Goal: Transaction & Acquisition: Purchase product/service

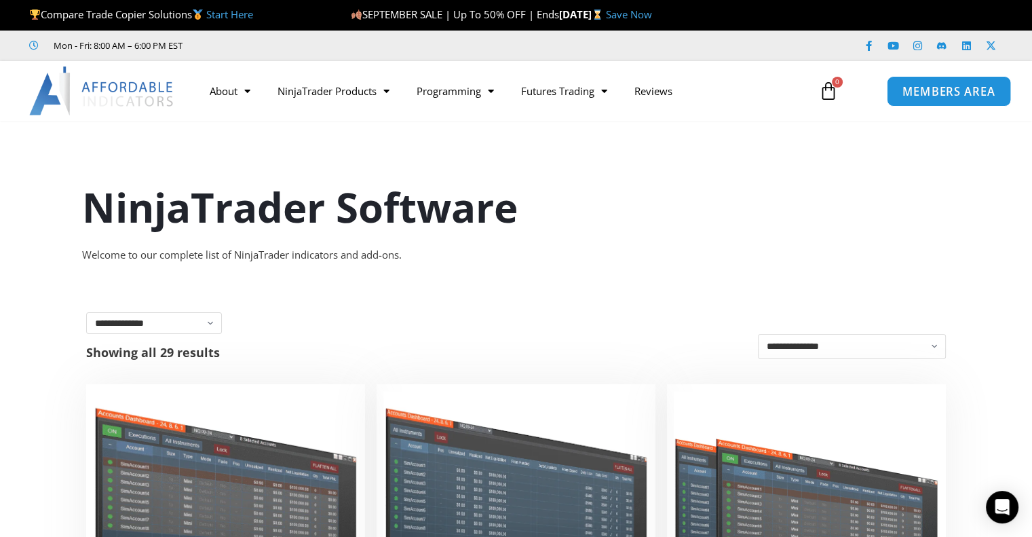
click at [977, 92] on span "MEMBERS AREA" at bounding box center [948, 91] width 93 height 12
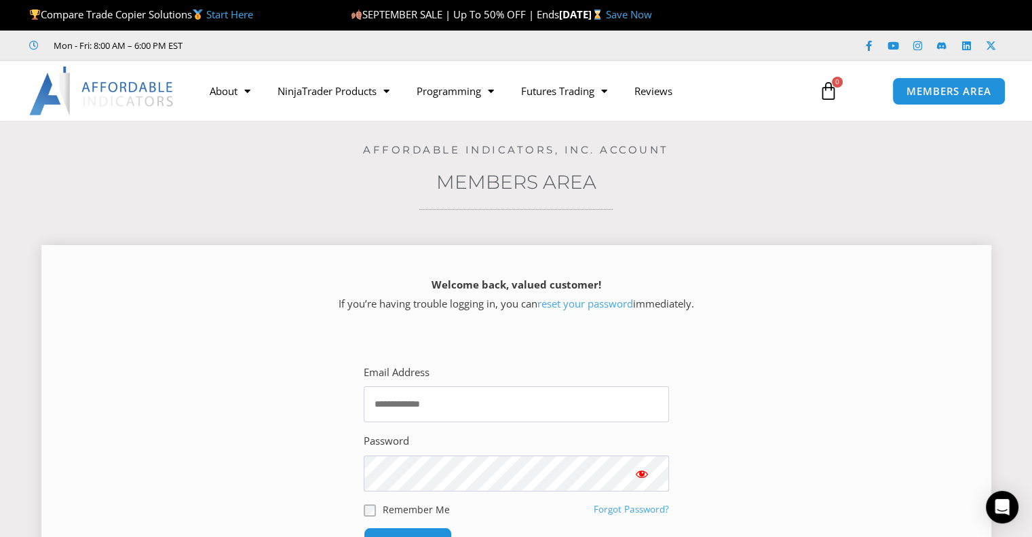
scroll to position [136, 0]
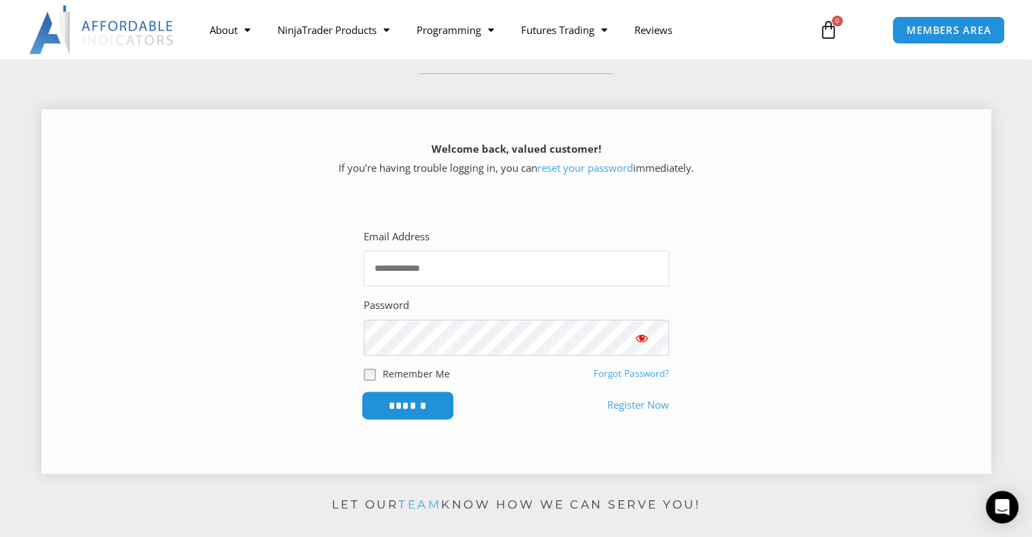
type input "**********"
click at [413, 409] on input "******" at bounding box center [407, 405] width 93 height 29
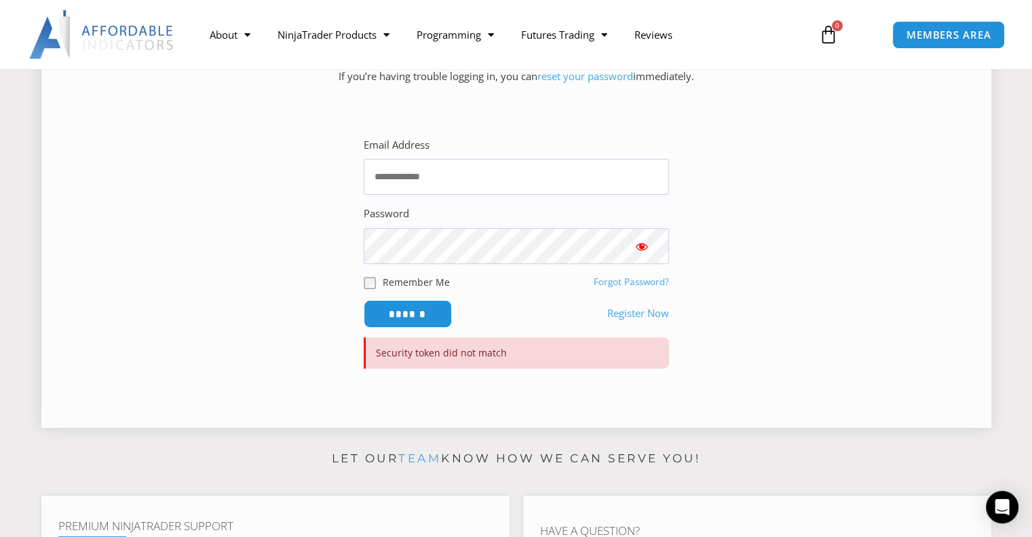
scroll to position [204, 0]
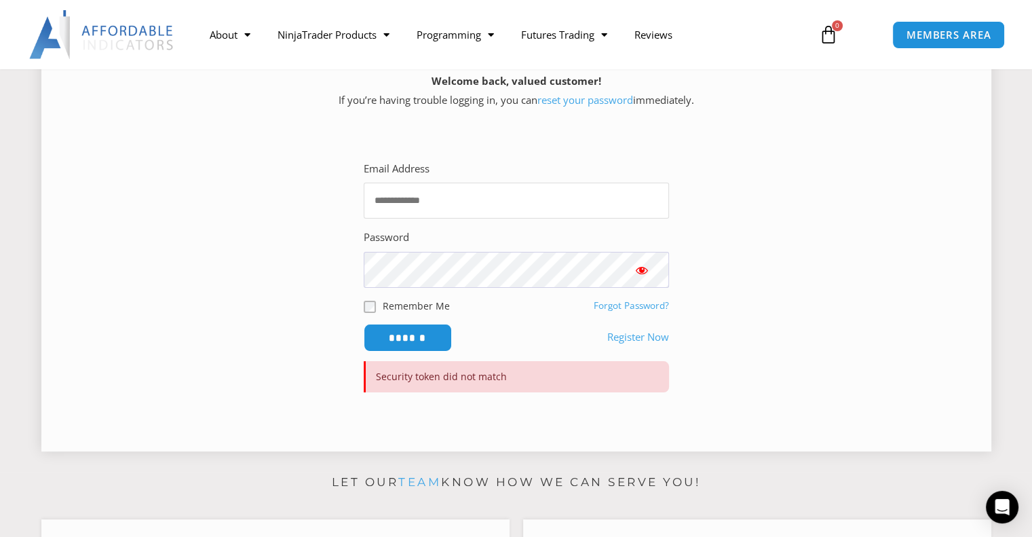
type input "**********"
click at [643, 267] on span "Show password" at bounding box center [642, 270] width 14 height 14
click at [427, 339] on input "******" at bounding box center [407, 337] width 93 height 29
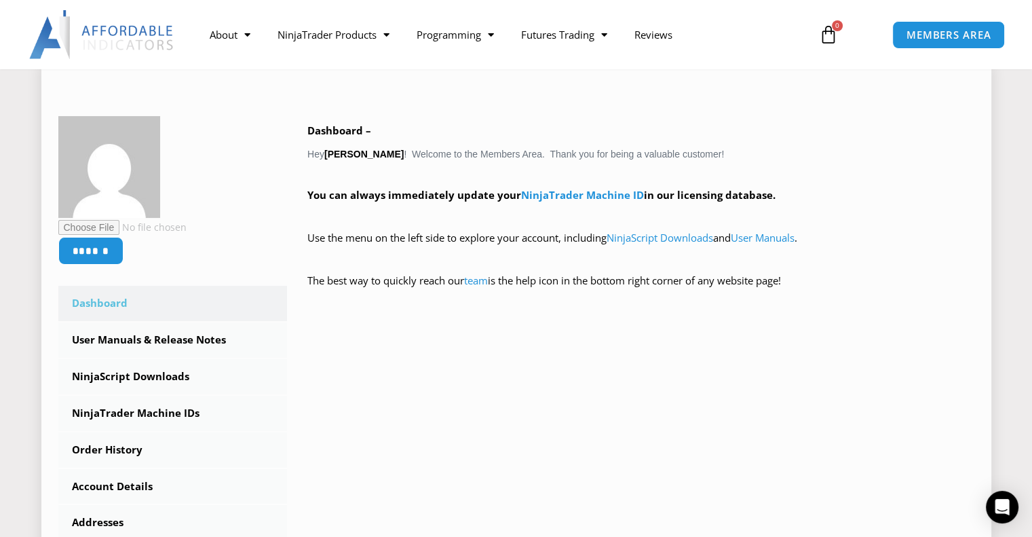
scroll to position [204, 0]
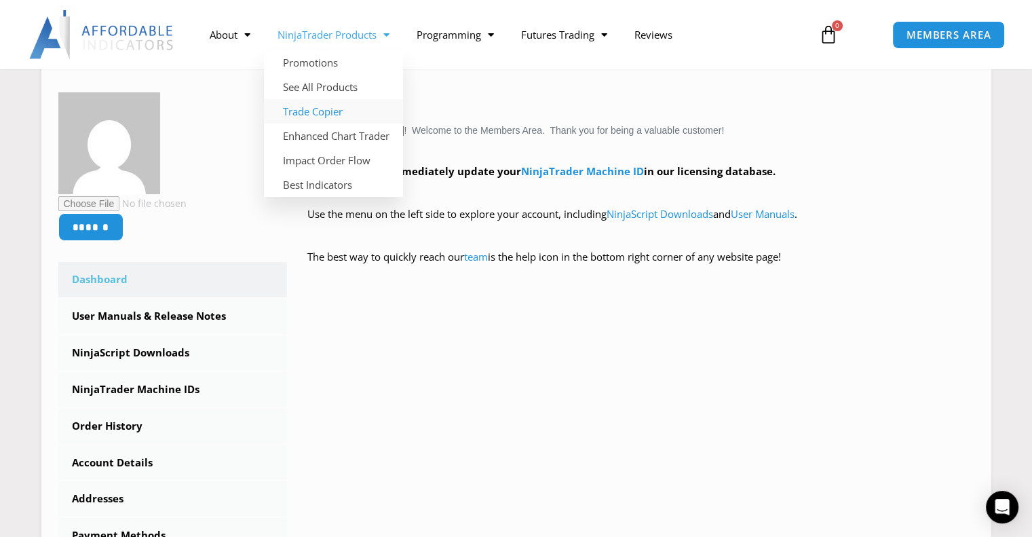
click at [341, 113] on link "Trade Copier" at bounding box center [333, 111] width 139 height 24
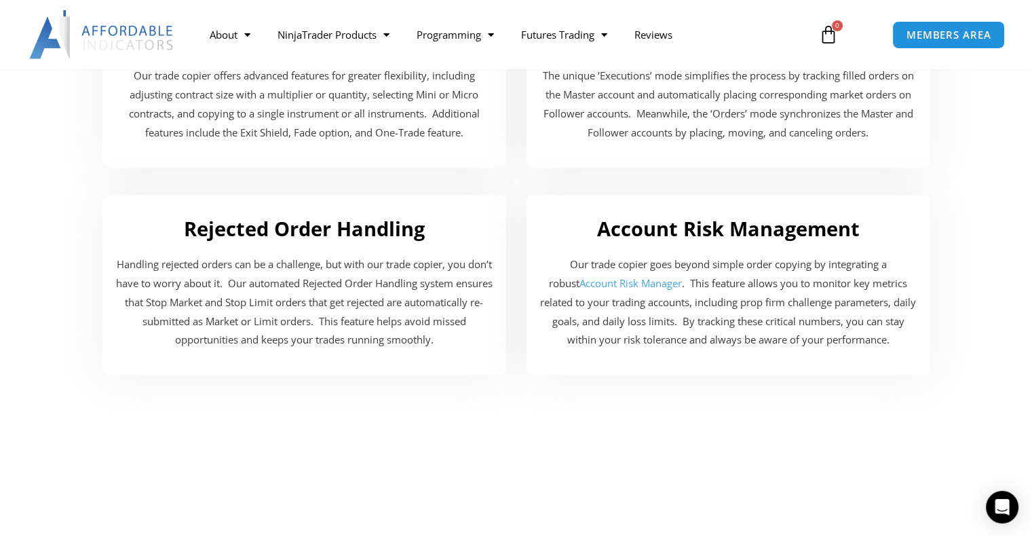
scroll to position [2713, 0]
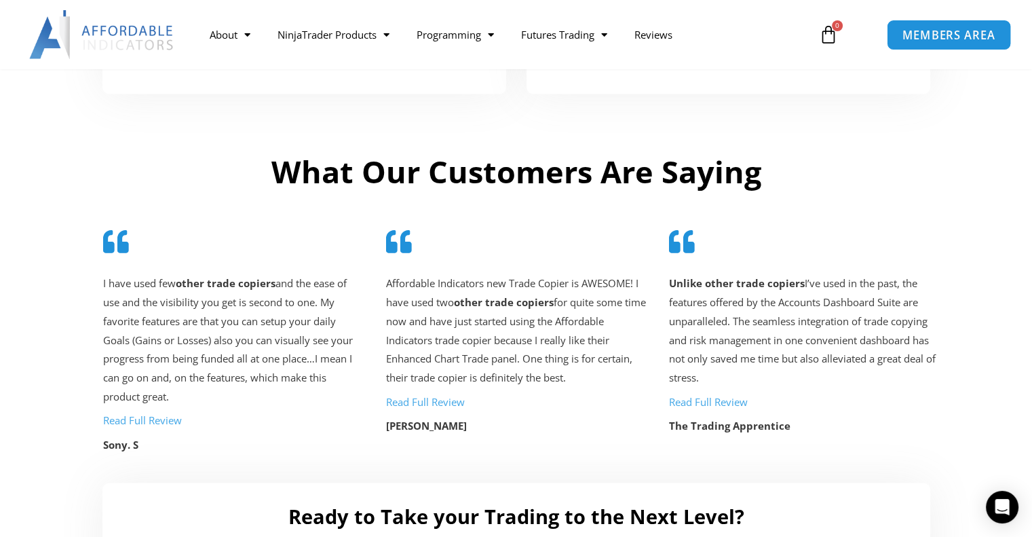
click at [959, 36] on span "MEMBERS AREA" at bounding box center [948, 35] width 93 height 12
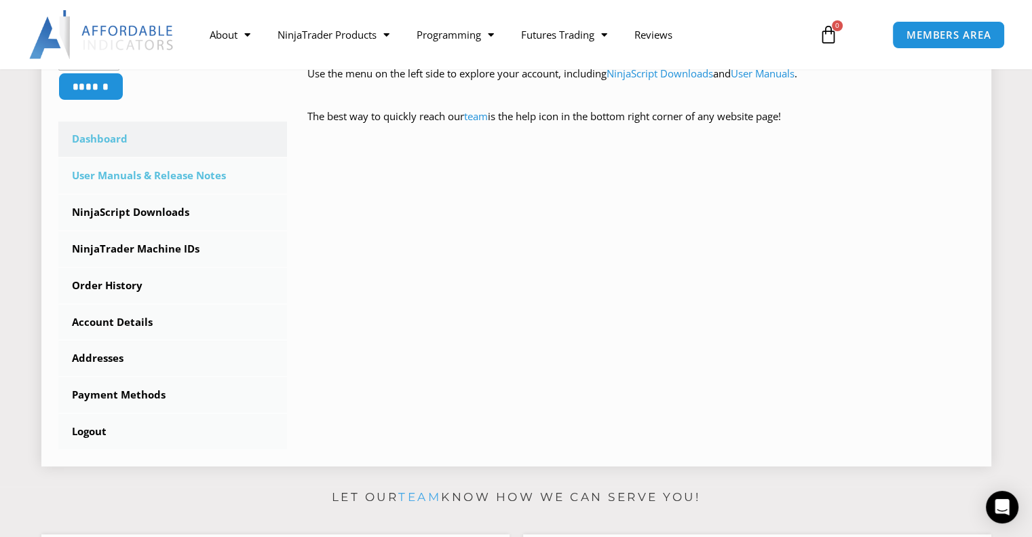
scroll to position [339, 0]
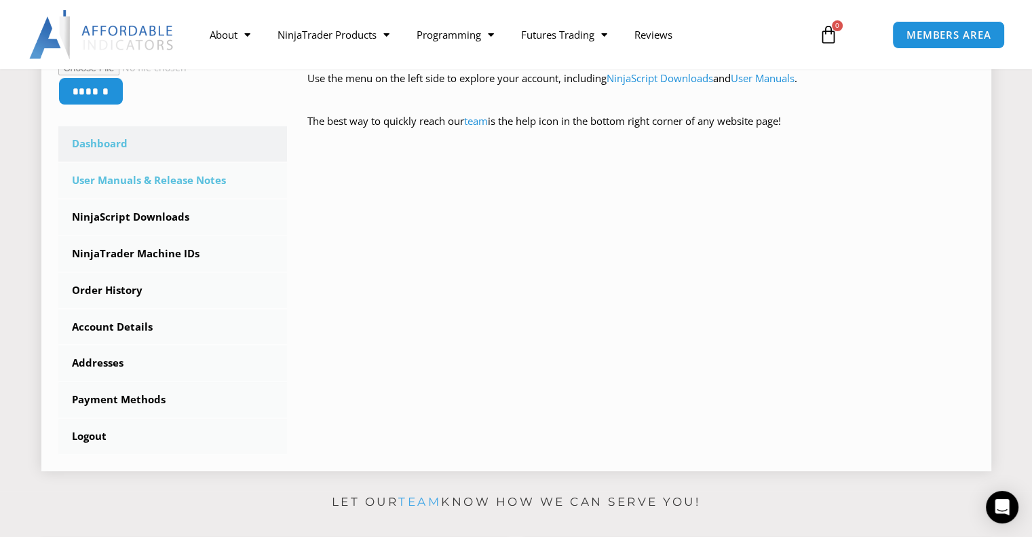
click at [145, 189] on link "User Manuals & Release Notes" at bounding box center [172, 180] width 229 height 35
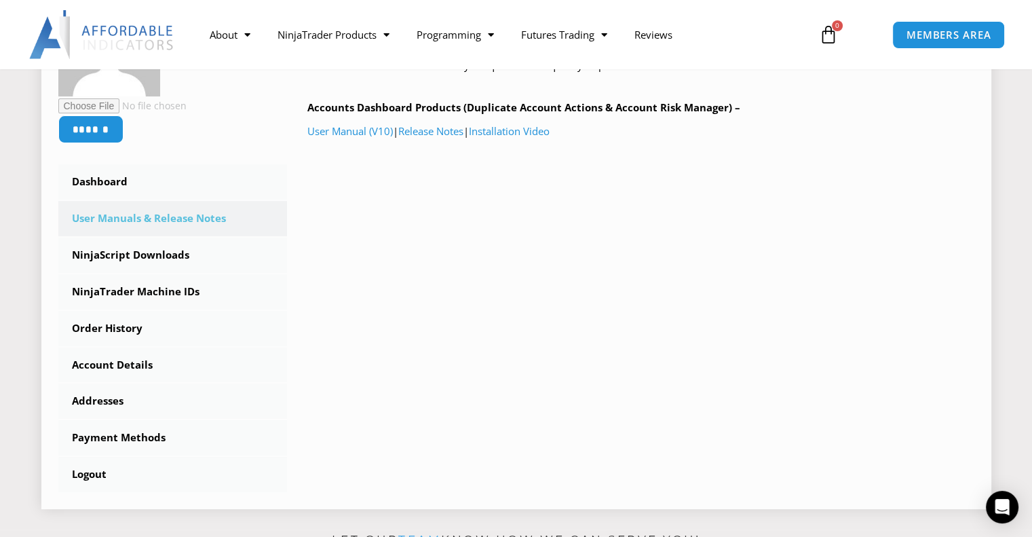
scroll to position [271, 0]
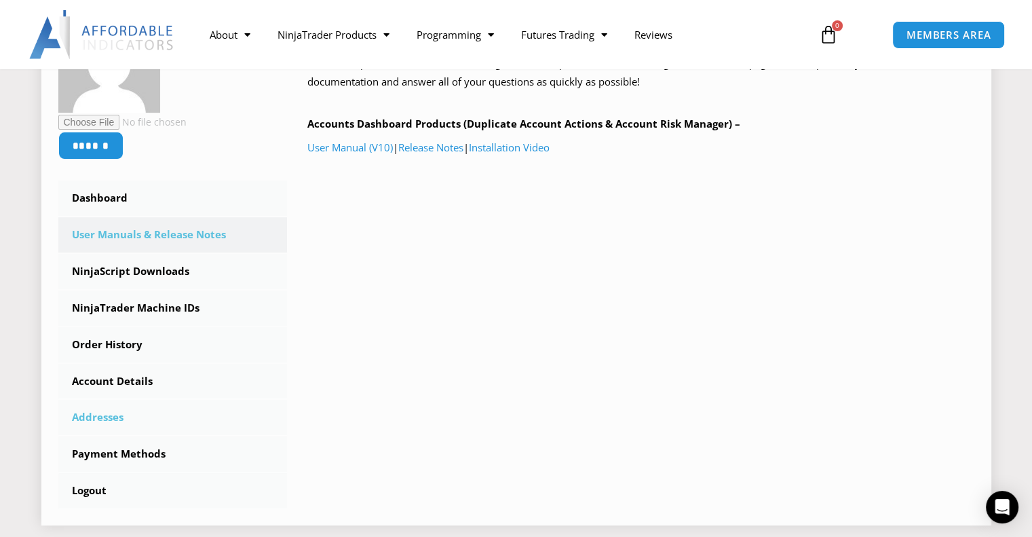
click at [119, 427] on link "Addresses" at bounding box center [172, 417] width 229 height 35
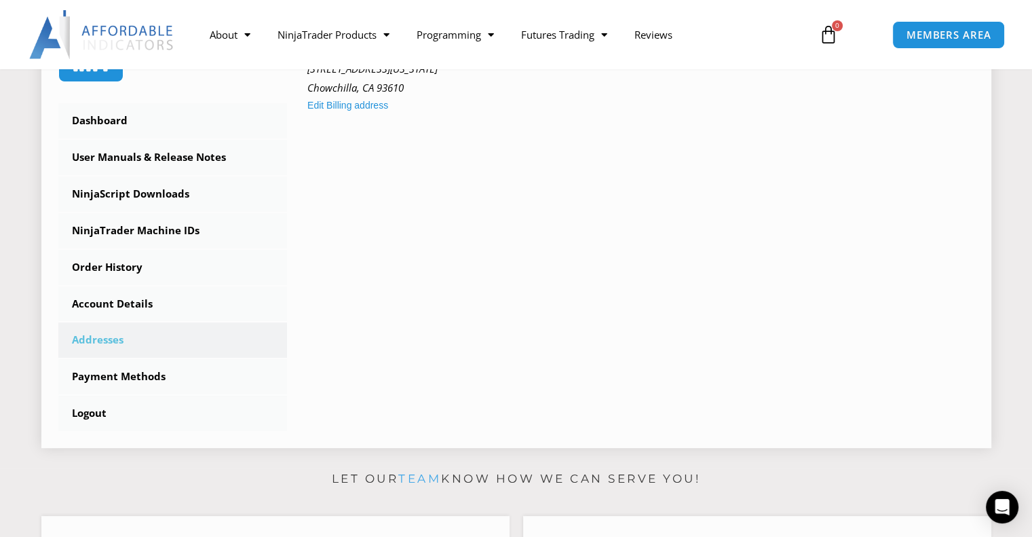
scroll to position [407, 0]
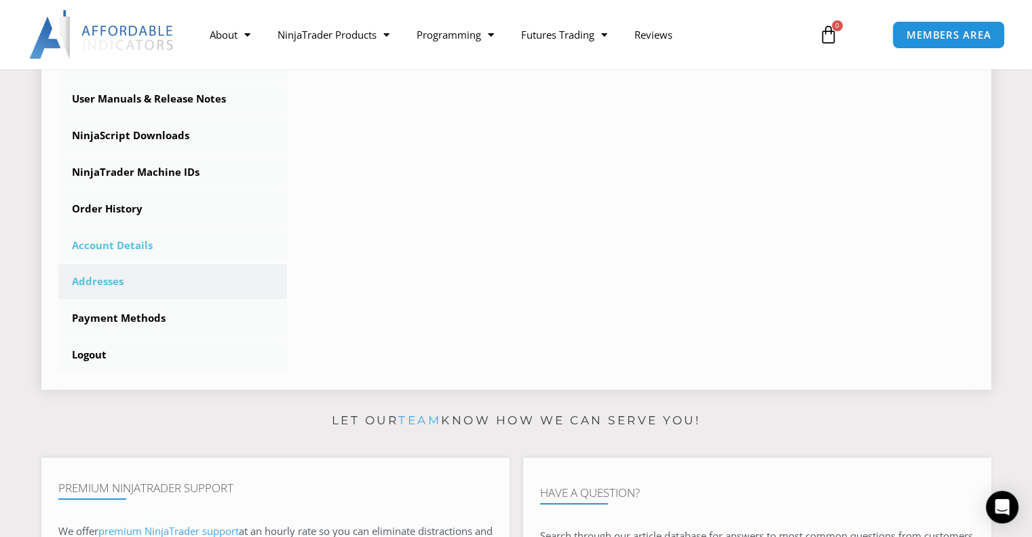
click at [107, 236] on link "Account Details" at bounding box center [172, 245] width 229 height 35
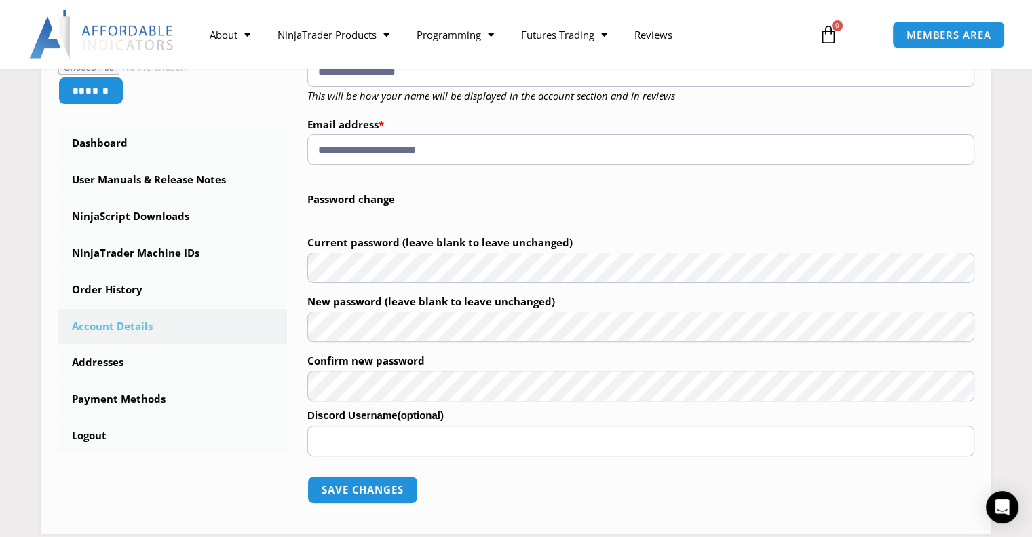
scroll to position [339, 0]
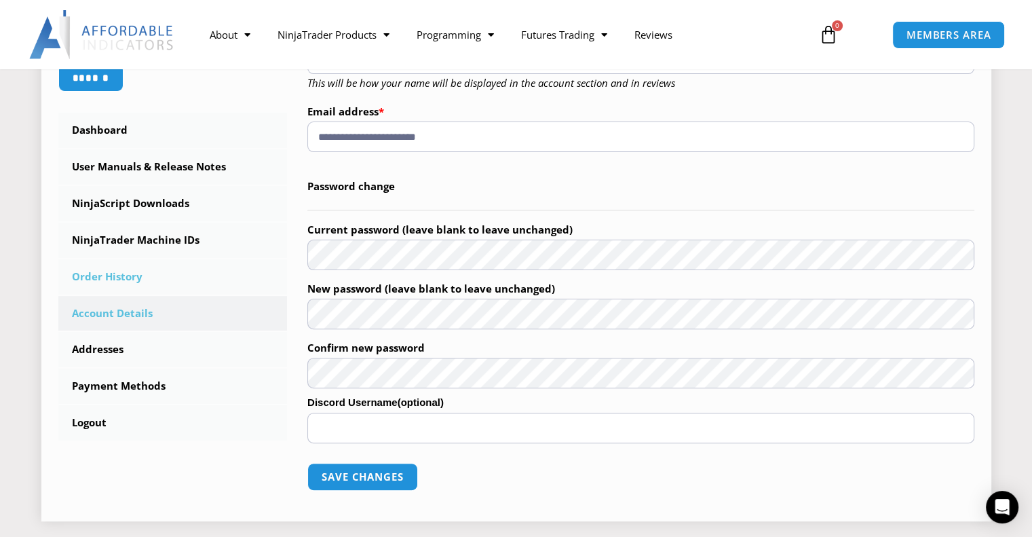
click at [122, 282] on link "Order History" at bounding box center [172, 276] width 229 height 35
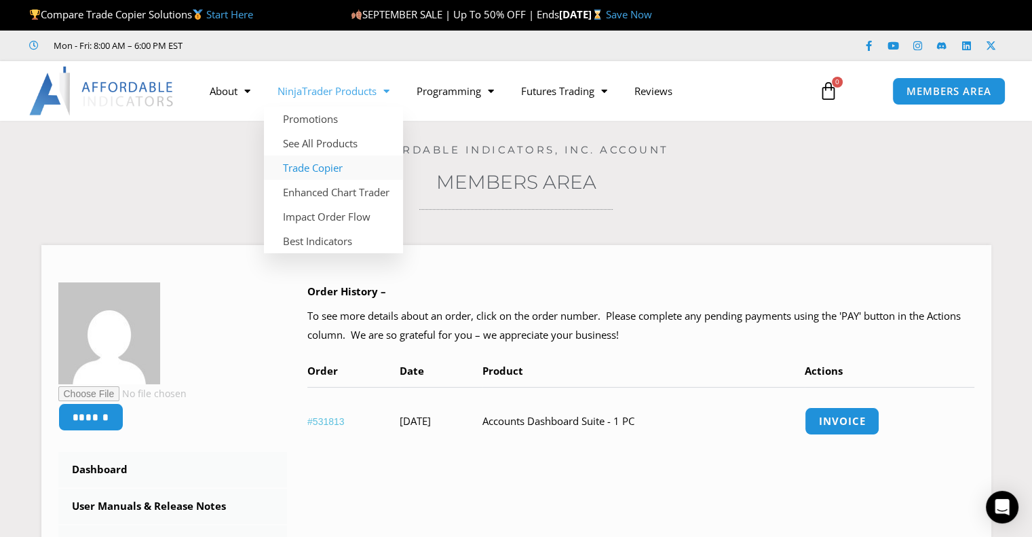
click at [339, 172] on link "Trade Copier" at bounding box center [333, 167] width 139 height 24
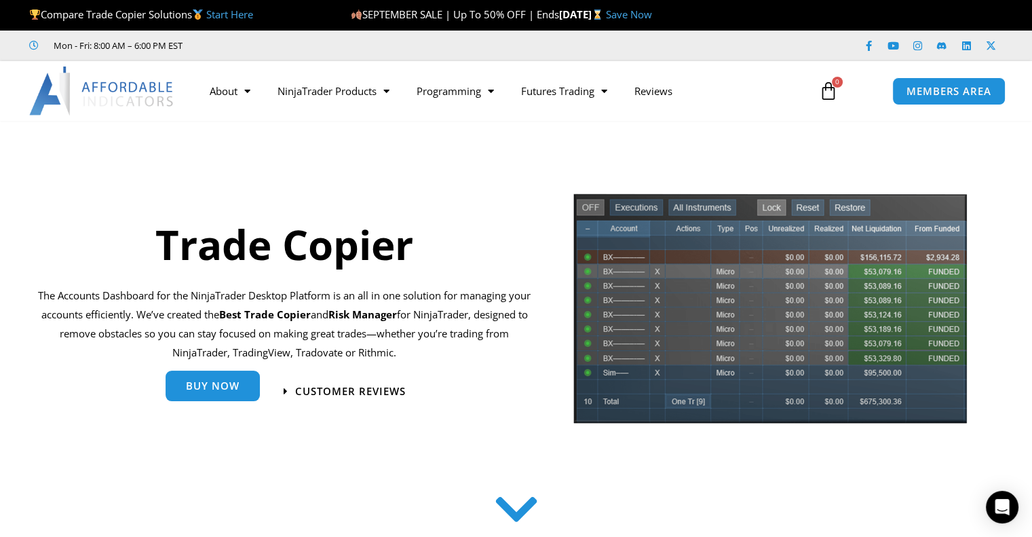
click at [227, 391] on span "Buy Now" at bounding box center [213, 386] width 54 height 10
